Goal: Share content

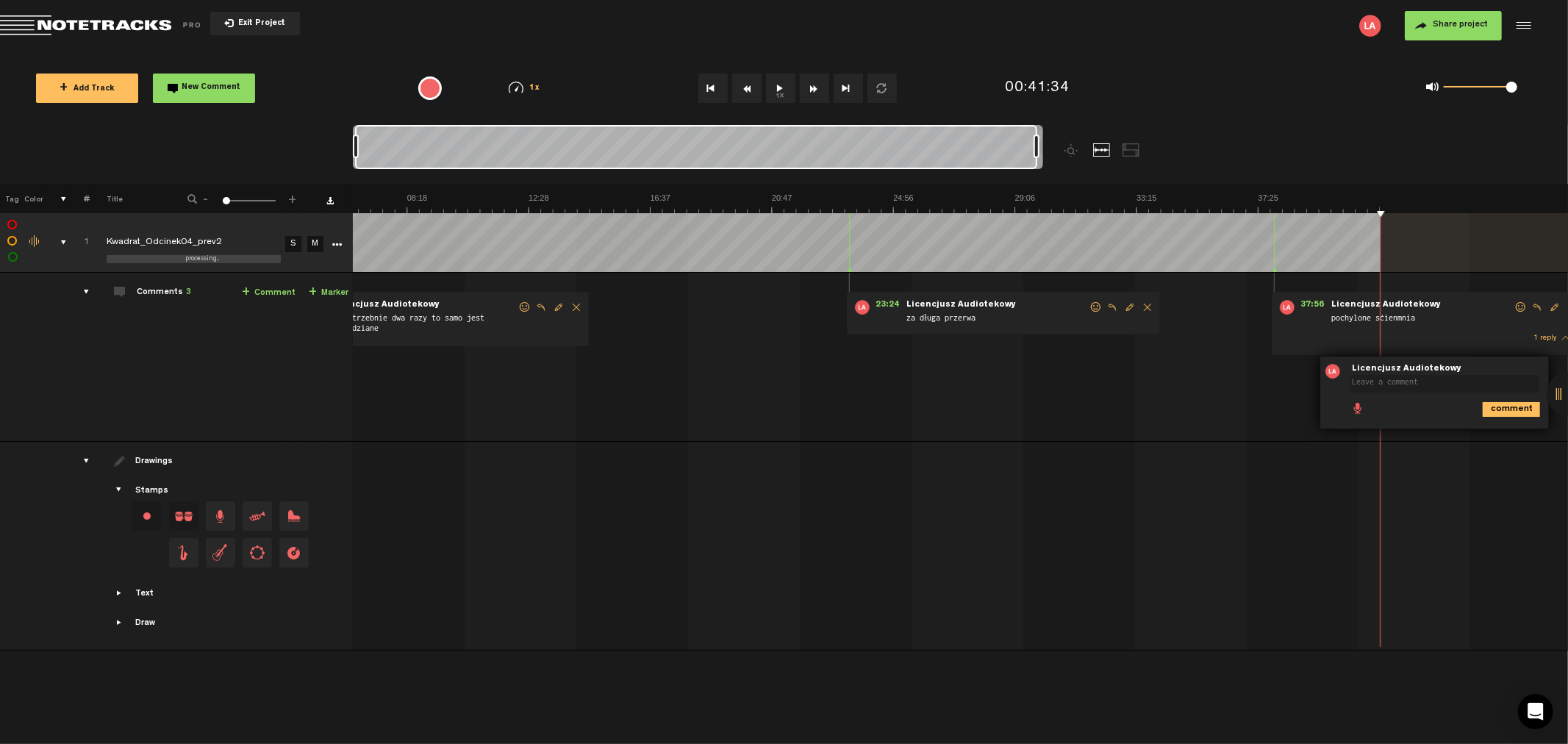
scroll to position [0, 187]
click at [1560, 387] on div at bounding box center [1568, 393] width 44 height 44
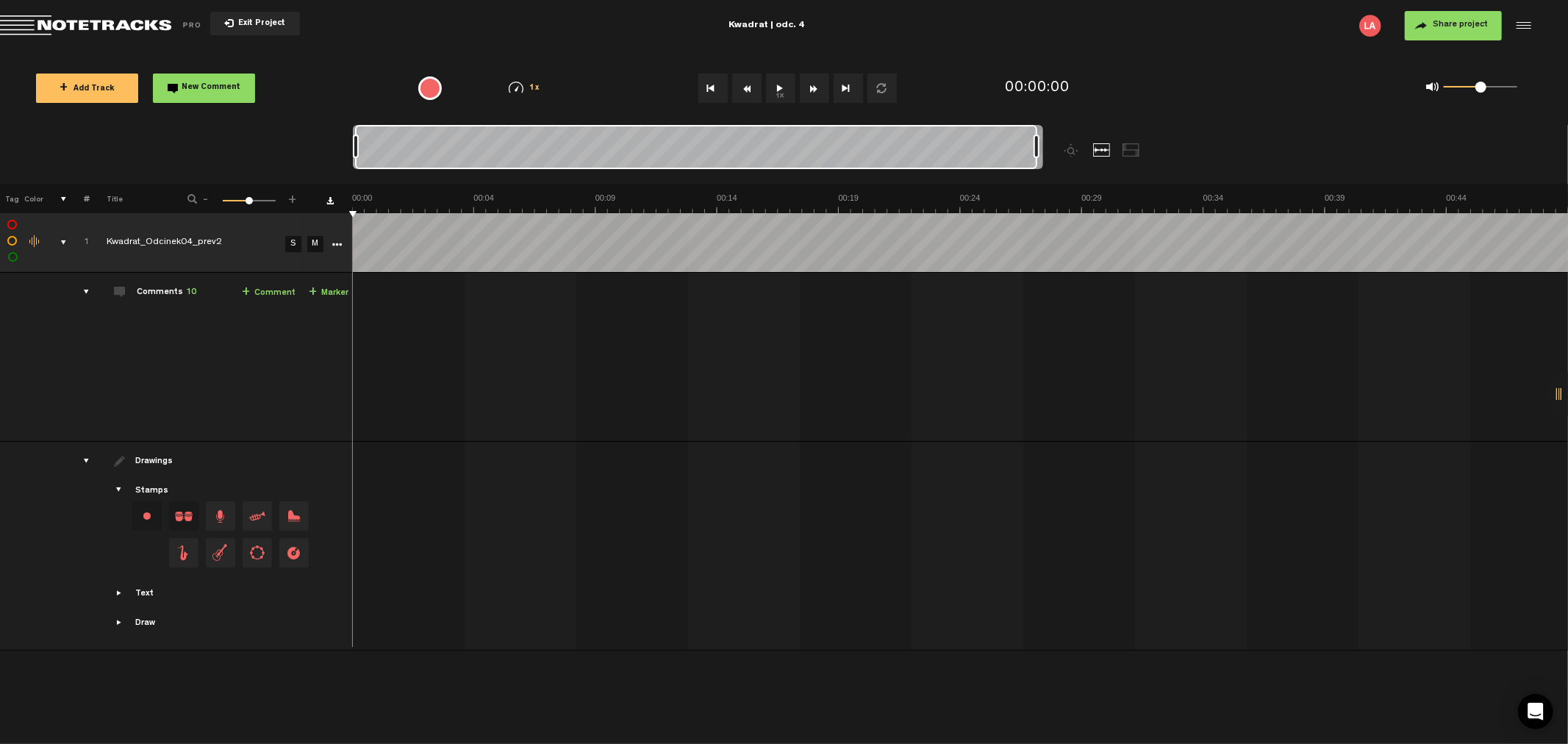
drag, startPoint x: 368, startPoint y: 140, endPoint x: 1334, endPoint y: 84, distance: 967.6
click at [1334, 52] on div "Loading... 100% + Add Track New Comment 1x 0.25x 0.5x 0.75x 1x 1.25x 1.5x 1.75x…" at bounding box center [784, 52] width 1568 height 0
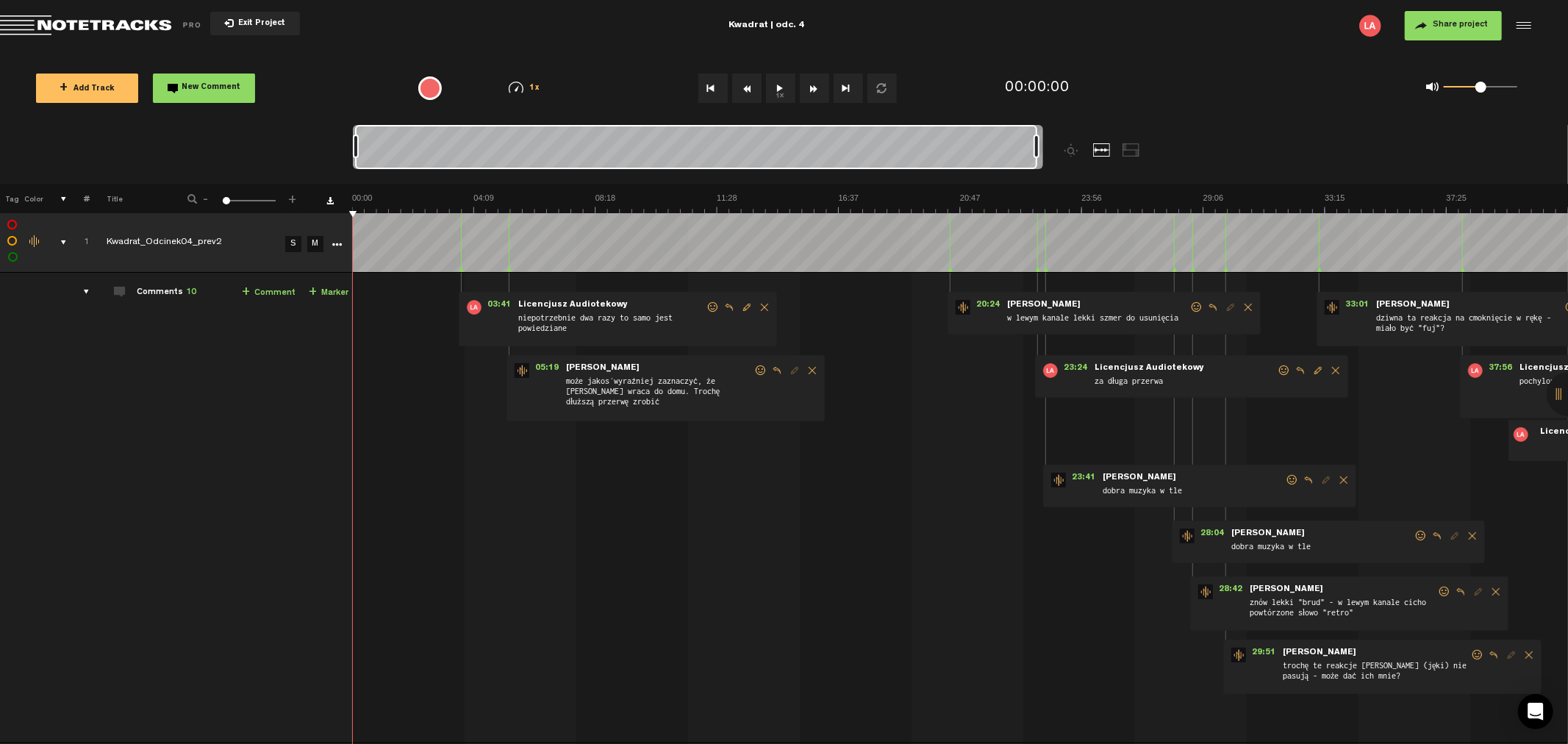
click at [1562, 385] on div at bounding box center [1568, 393] width 44 height 44
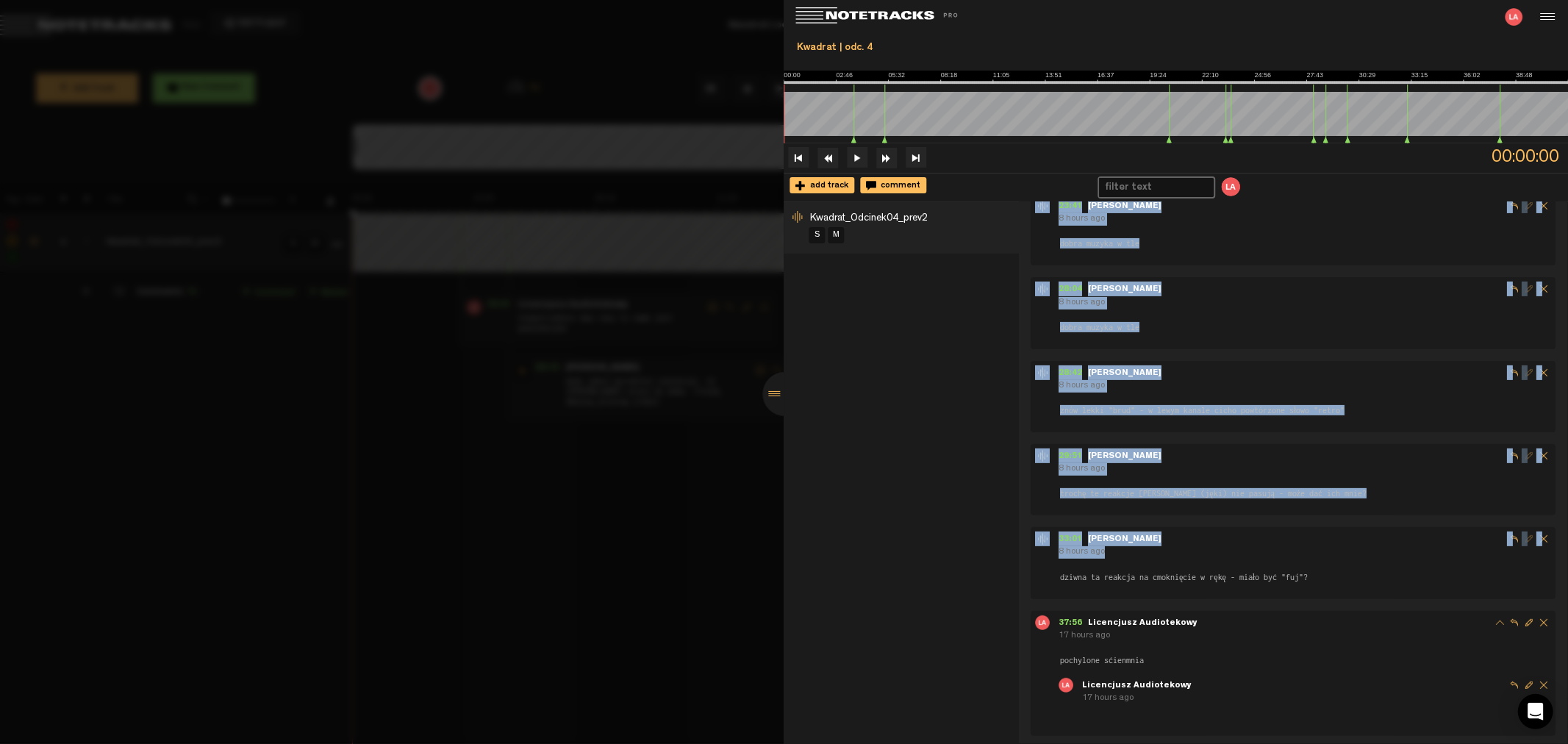
scroll to position [366, 0]
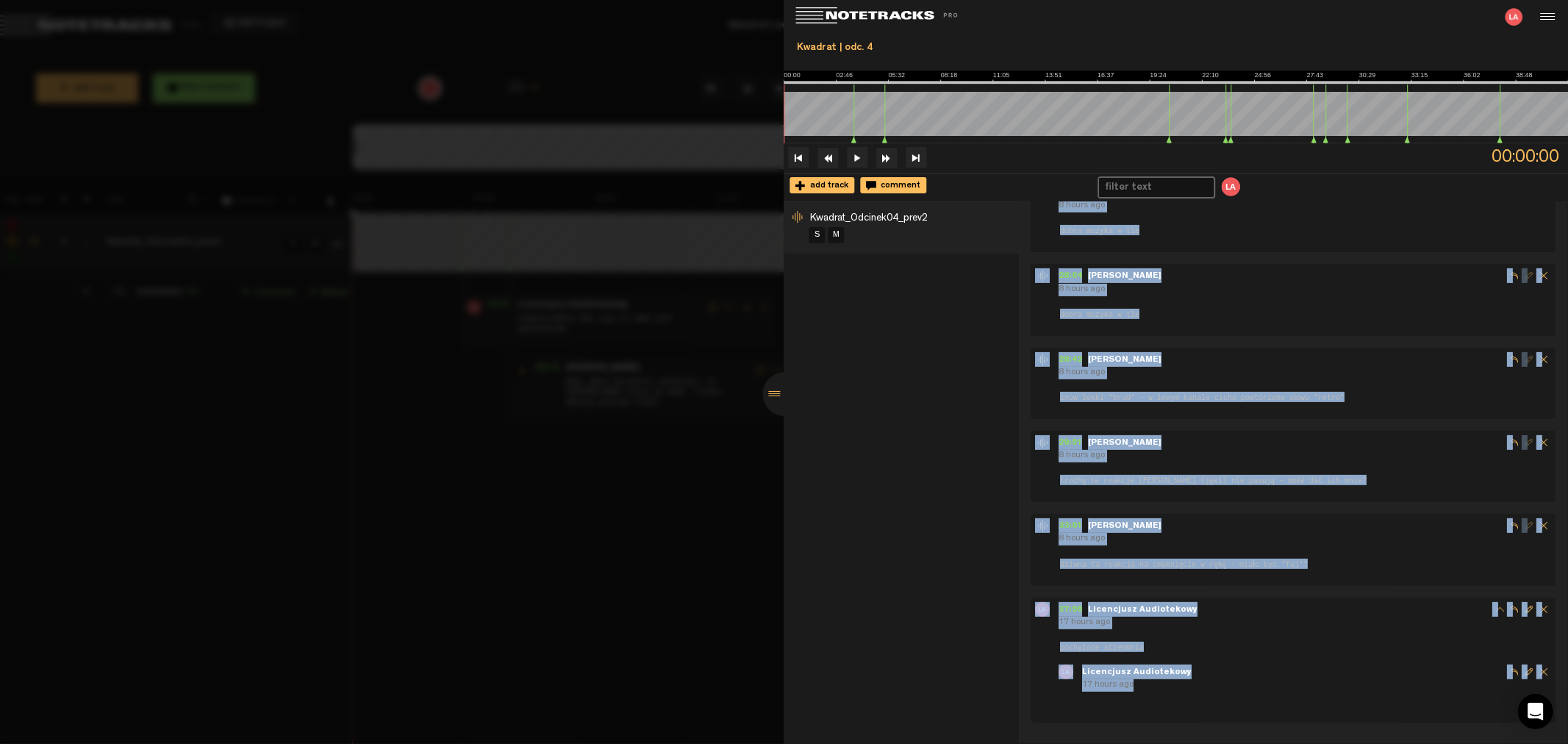
drag, startPoint x: 1054, startPoint y: 222, endPoint x: 1228, endPoint y: 692, distance: 501.2
click at [1228, 692] on div "03:41 - Licencjusz Audiotekowy 18 hours ago niepotrzebnie dwa razy to samo jest…" at bounding box center [1299, 285] width 537 height 875
copy div "03:41 - Licencjusz Audiotekowy 18 hours ago niepotrzebnie dwa razy to samo jest…"
